Goal: Task Accomplishment & Management: Manage account settings

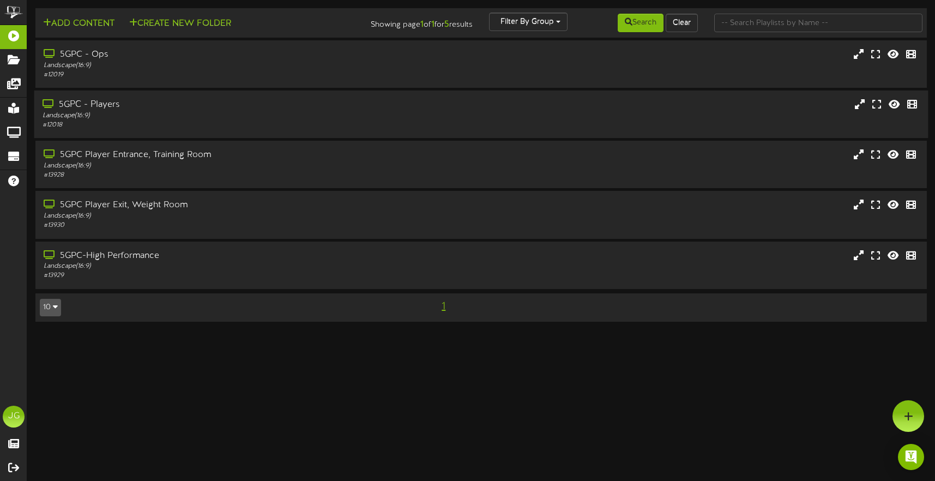
click at [272, 135] on div "5GPC - Players Landscape ( 16:9 ) # 12018" at bounding box center [481, 113] width 894 height 47
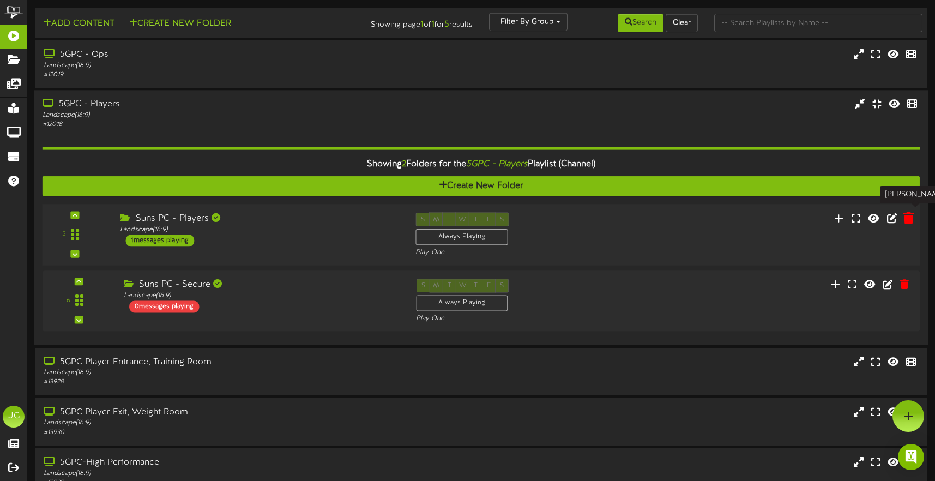
click at [905, 215] on icon at bounding box center [908, 217] width 10 height 12
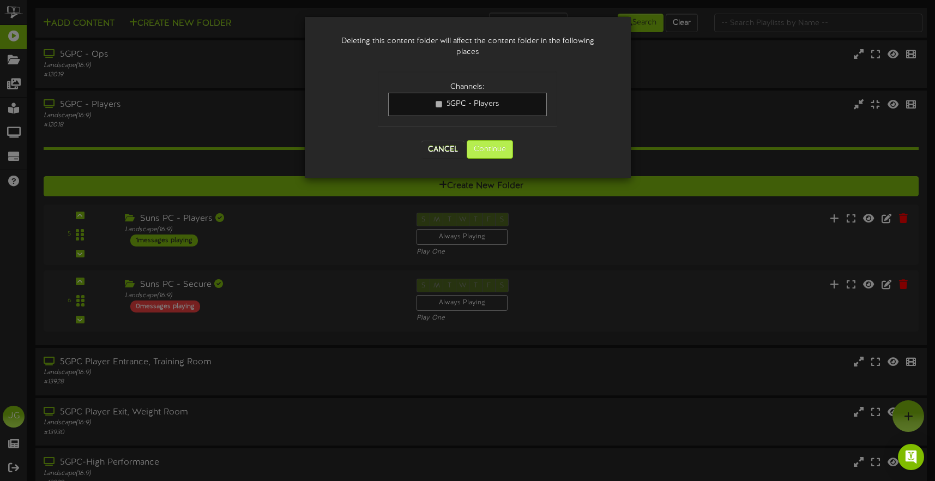
click at [489, 147] on button "Continue" at bounding box center [489, 149] width 46 height 19
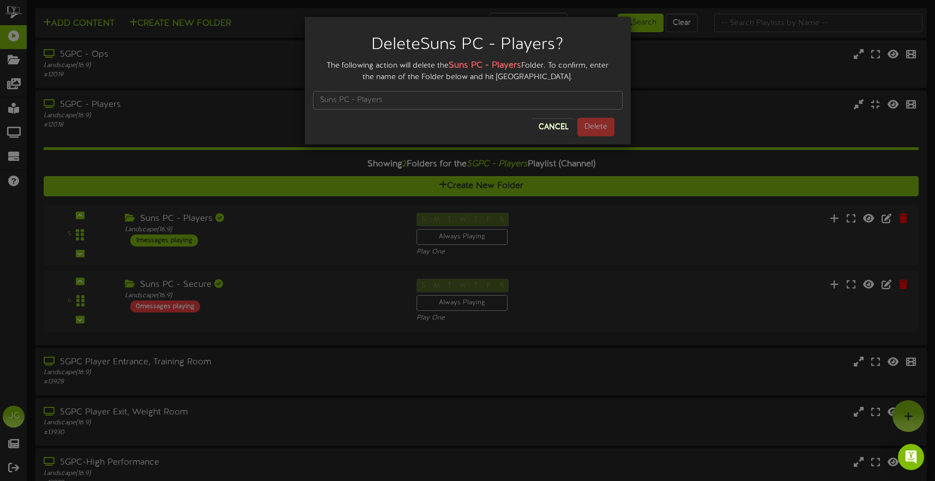
click at [548, 129] on button "Cancel" at bounding box center [553, 126] width 43 height 17
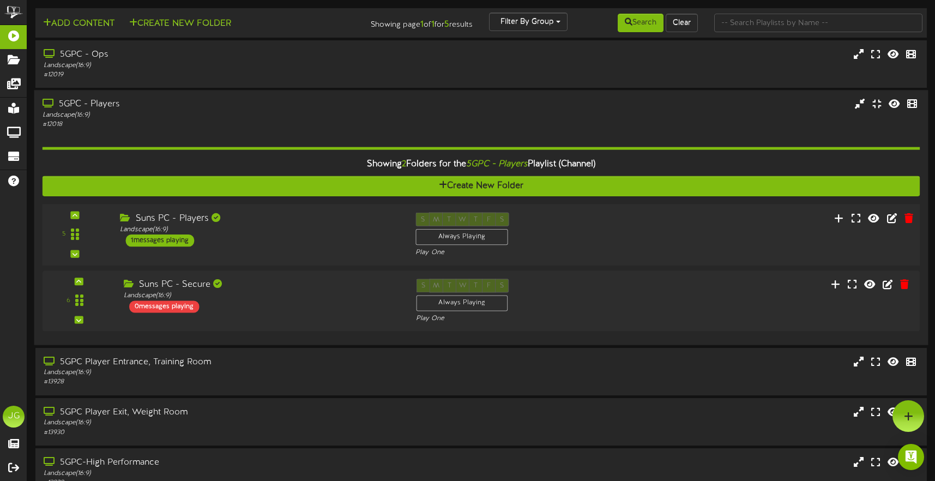
click at [174, 241] on div "1 messages playing" at bounding box center [159, 240] width 69 height 12
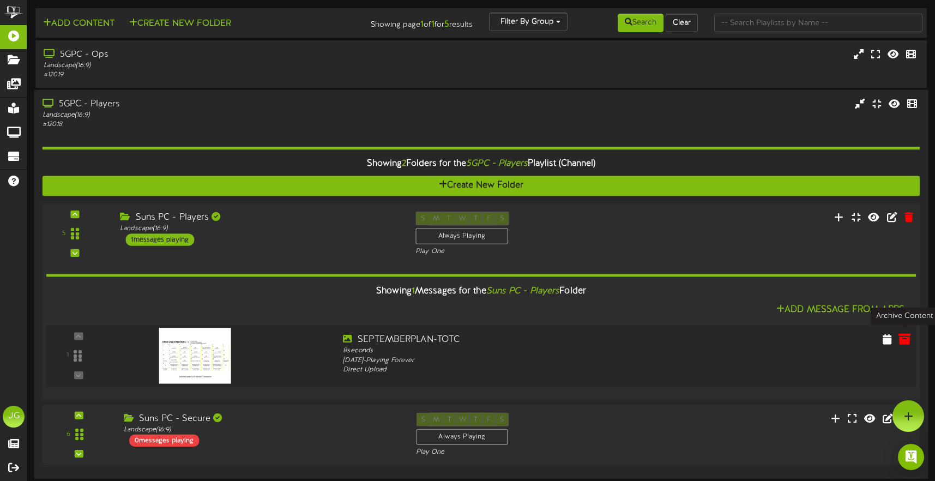
click at [909, 338] on icon at bounding box center [904, 338] width 12 height 12
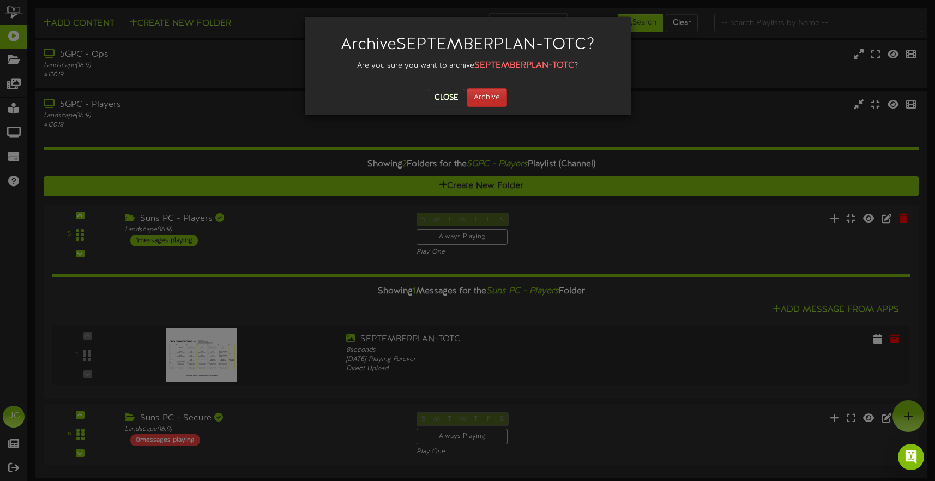
click at [480, 91] on button "Archive" at bounding box center [486, 97] width 40 height 19
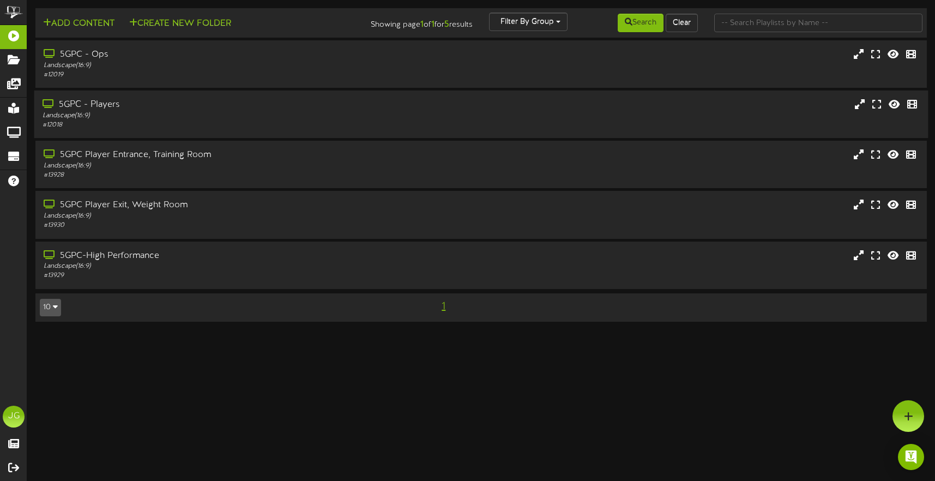
click at [466, 110] on div "5GPC - Players Landscape ( 16:9 ) # 12018" at bounding box center [481, 114] width 894 height 31
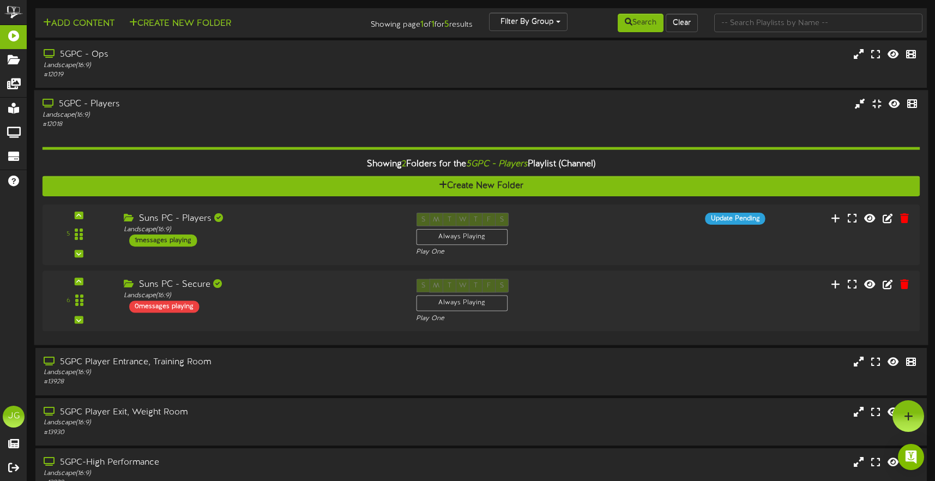
click at [466, 110] on div "5GPC - Players Landscape ( 16:9 ) # 12018" at bounding box center [481, 113] width 894 height 31
